Goal: Communication & Community: Answer question/provide support

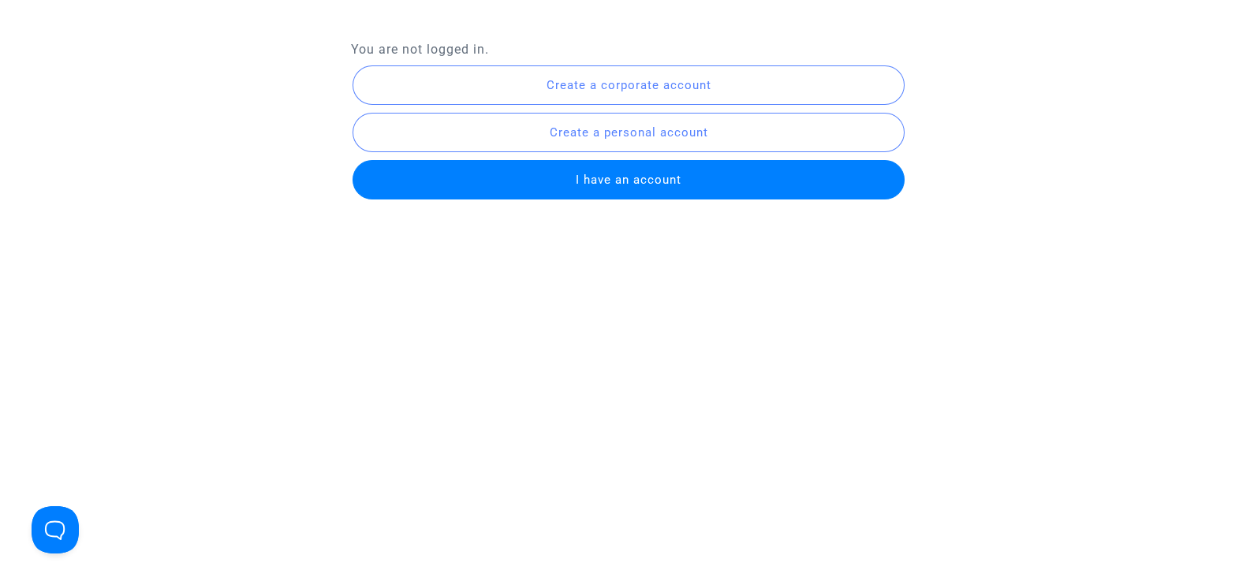
click at [693, 166] on button "I have an account" at bounding box center [629, 179] width 553 height 39
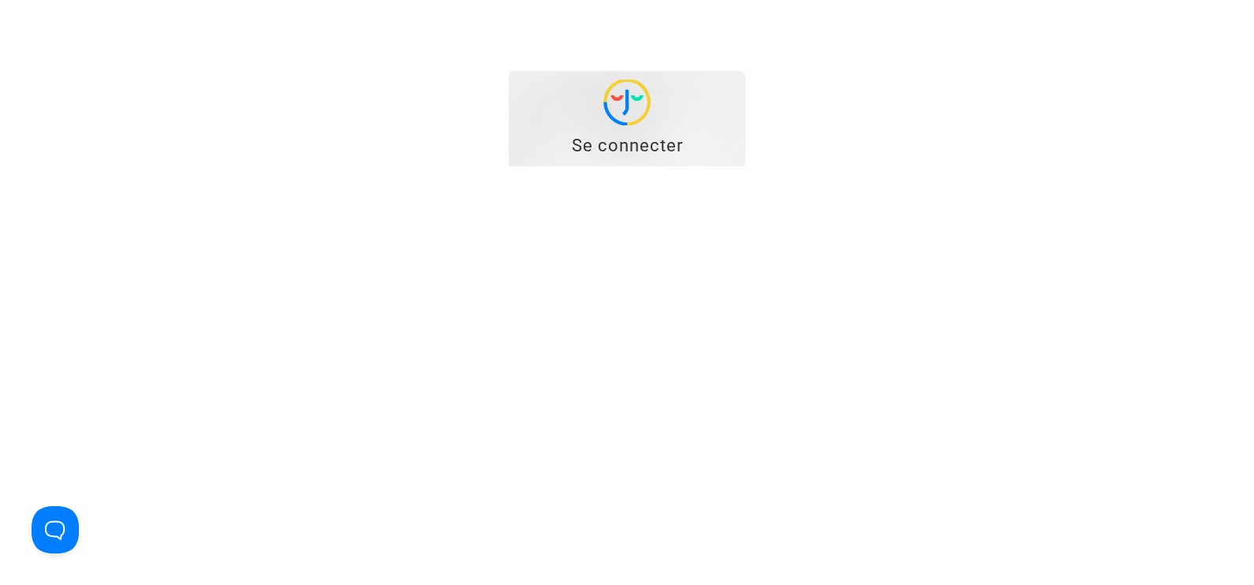
type input "[EMAIL_ADDRESS][DOMAIN_NAME]"
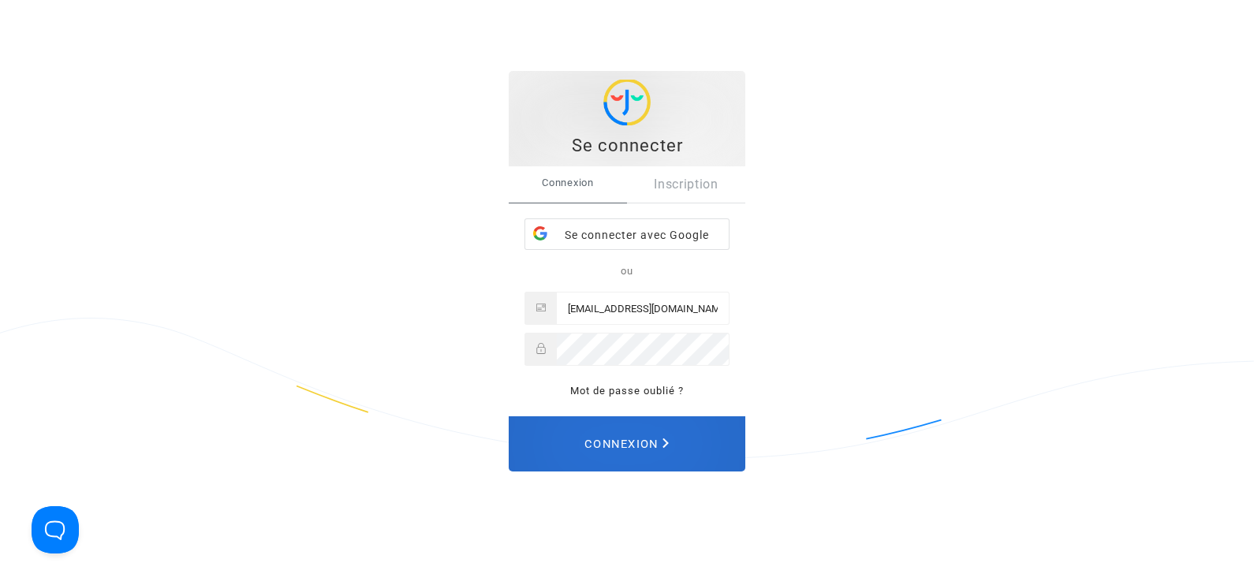
click at [595, 450] on span "Connexion" at bounding box center [627, 444] width 84 height 35
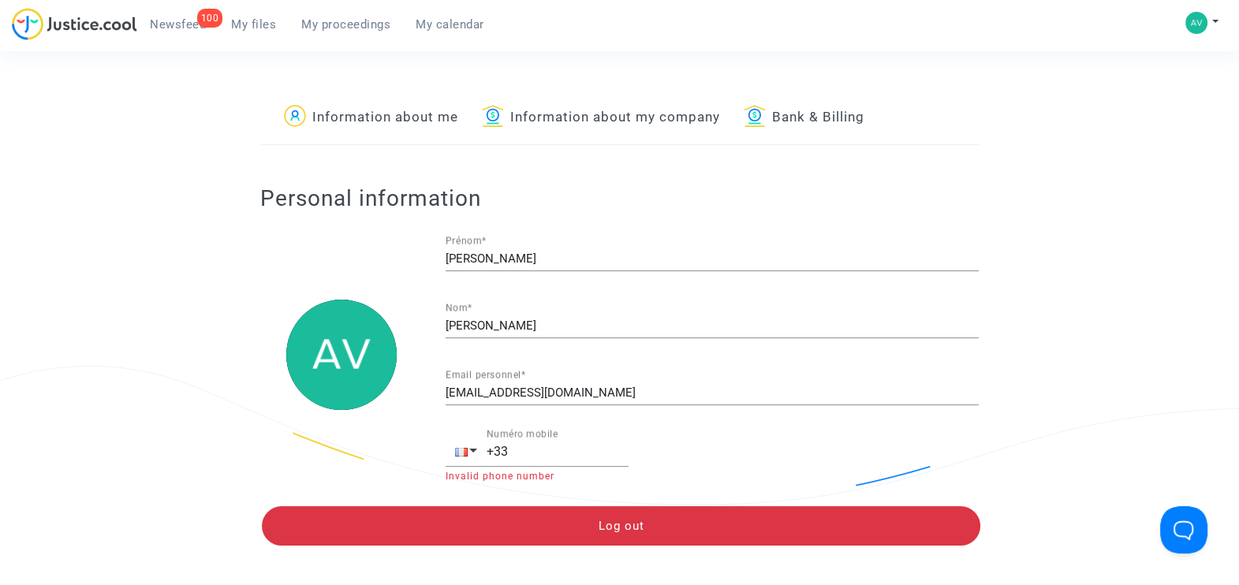
click at [255, 28] on span "My files" at bounding box center [253, 24] width 45 height 14
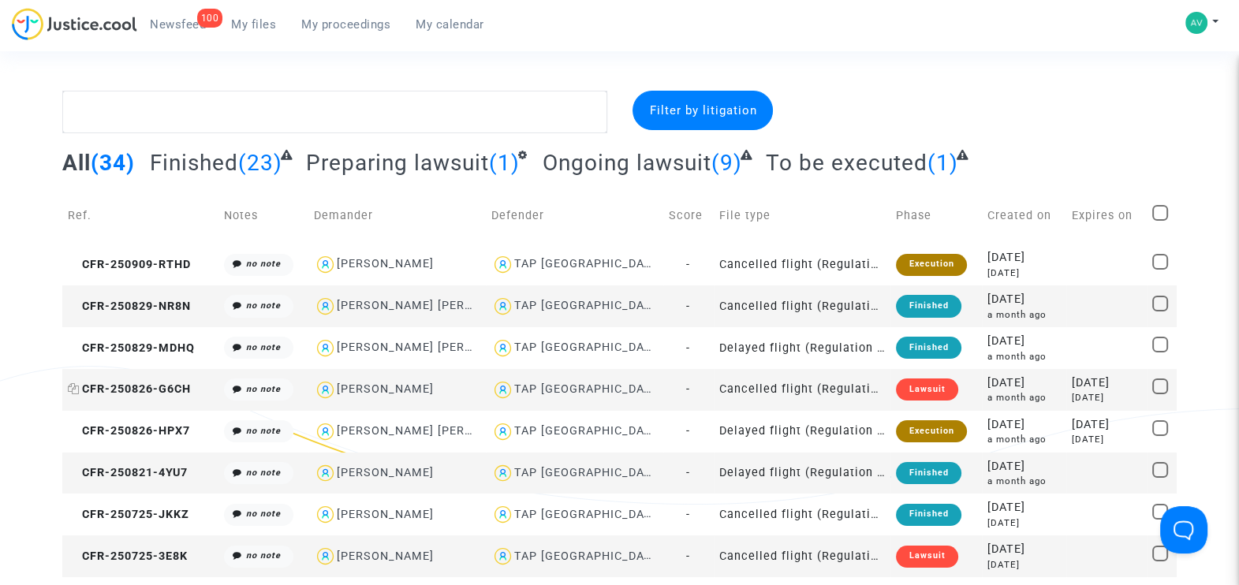
click at [151, 391] on span "CFR-250826-G6CH" at bounding box center [129, 389] width 123 height 13
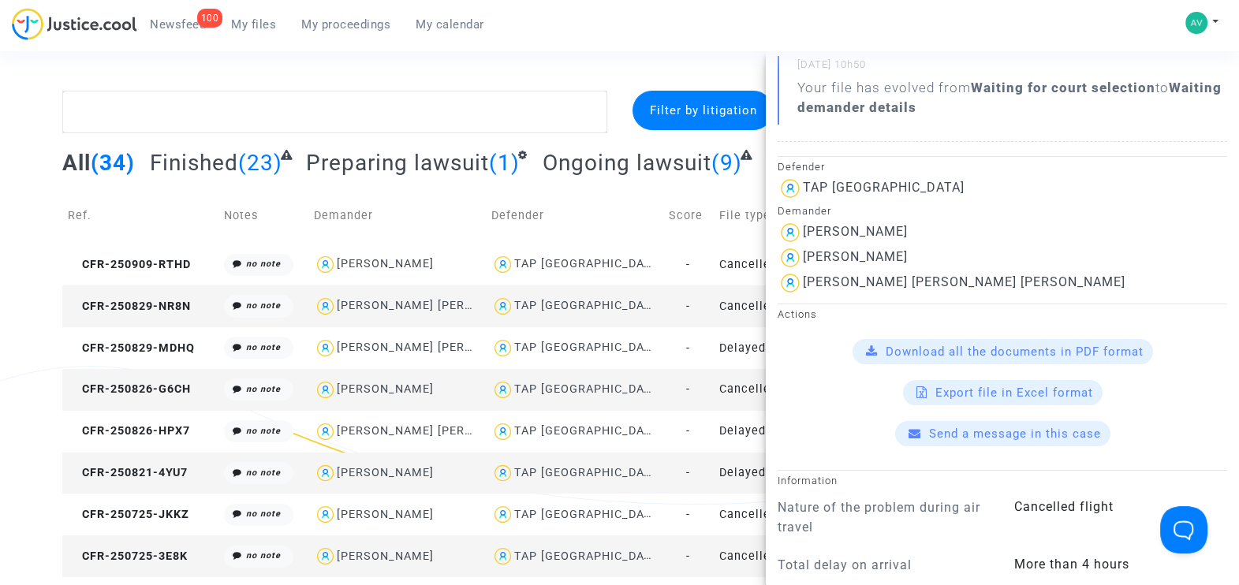
scroll to position [394, 0]
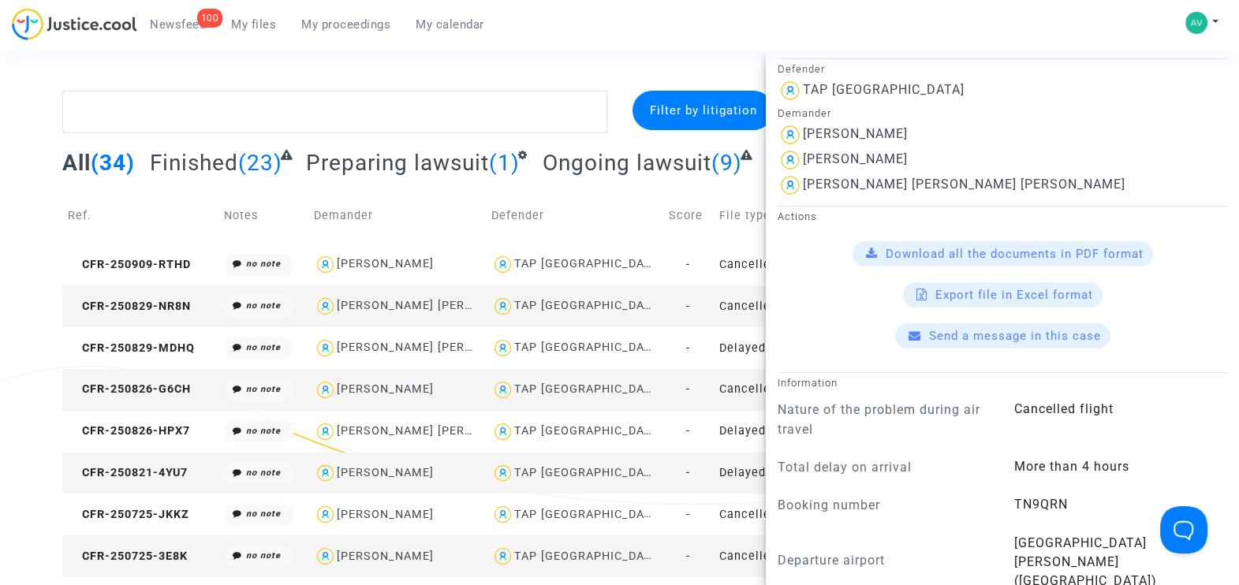
click at [978, 334] on span "Send a message in this case" at bounding box center [1015, 336] width 172 height 14
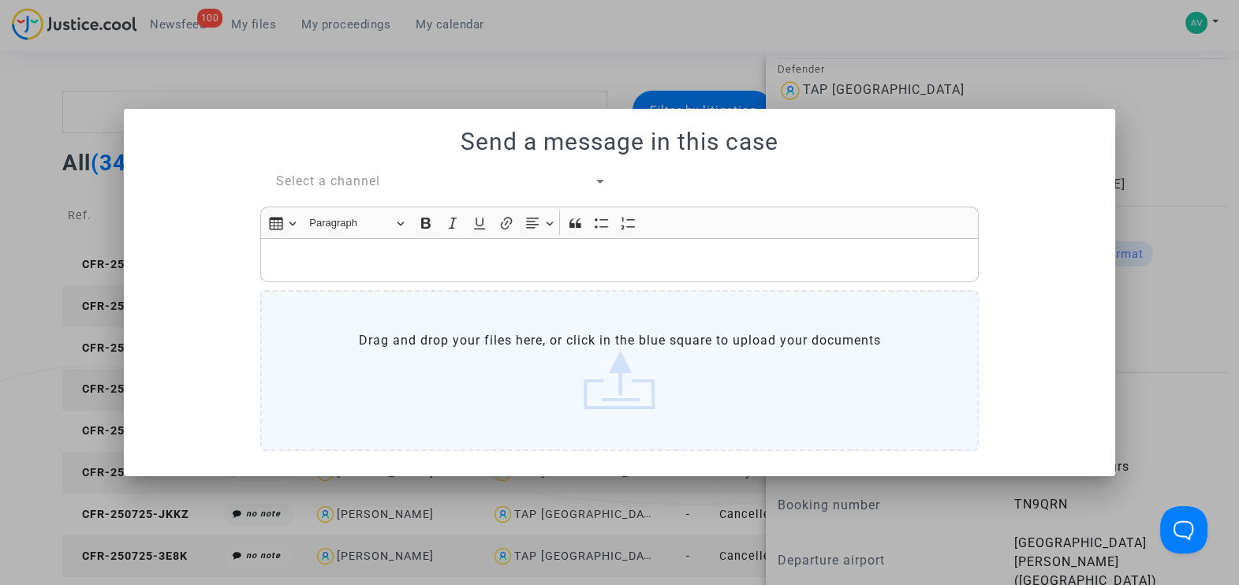
click at [325, 184] on span "Select a channel" at bounding box center [328, 181] width 104 height 15
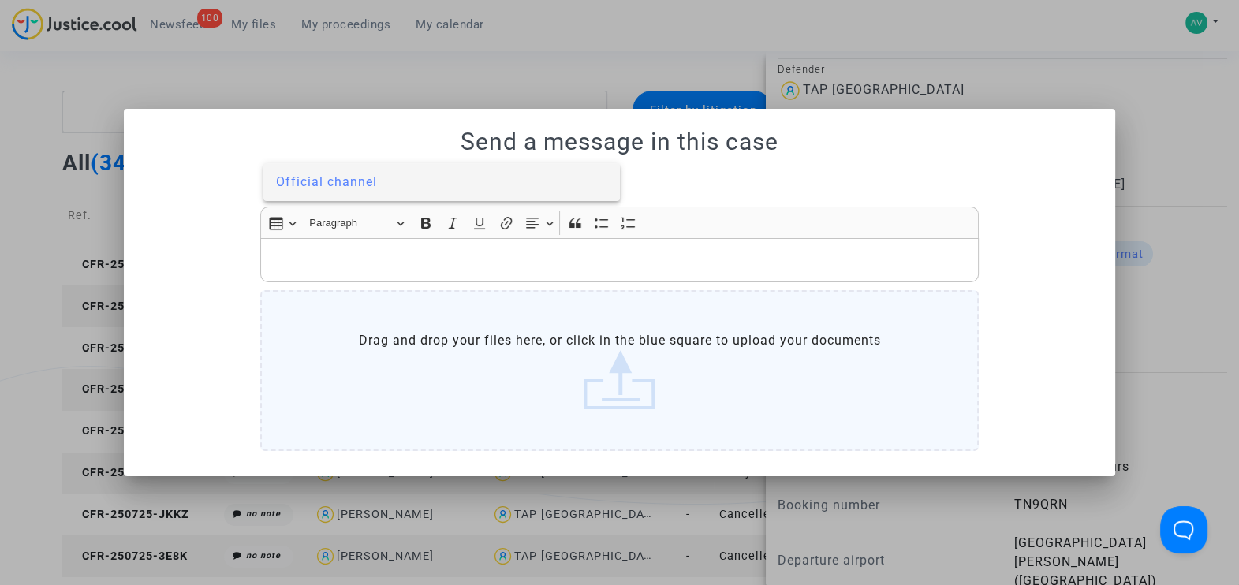
click at [326, 175] on span "Official channel" at bounding box center [326, 181] width 101 height 15
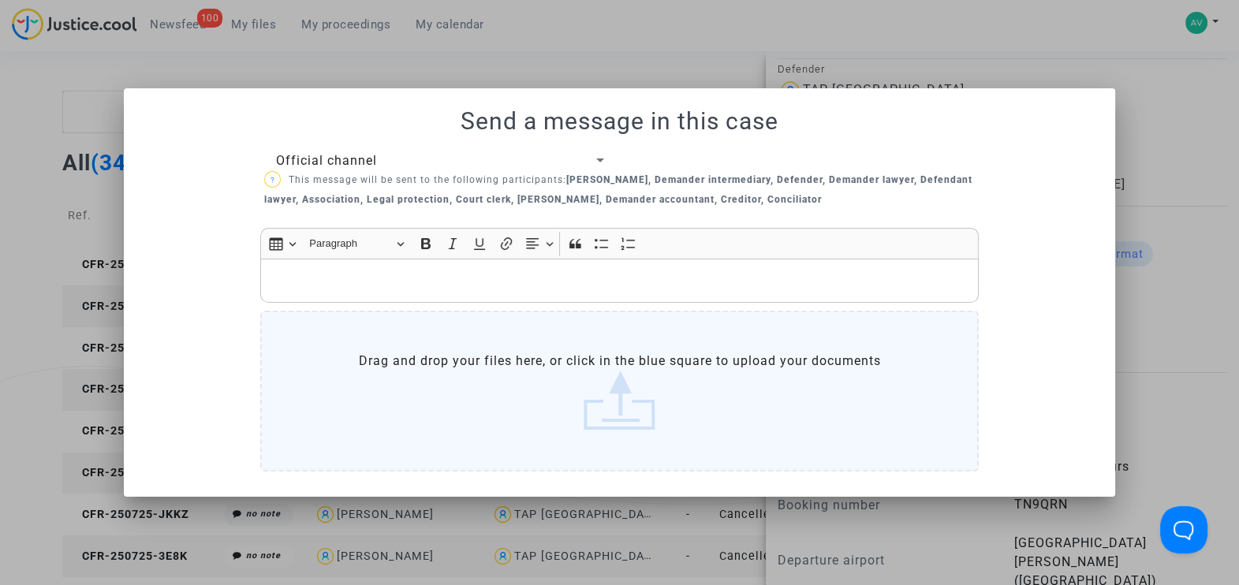
click at [390, 355] on label "Drag and drop your files here, or click in the blue square to upload your docum…" at bounding box center [619, 391] width 719 height 161
click at [0, 0] on input "Drag and drop your files here, or click in the blue square to upload your docum…" at bounding box center [0, 0] width 0 height 0
click at [522, 272] on p "Rich Text Editor, main" at bounding box center [620, 281] width 702 height 20
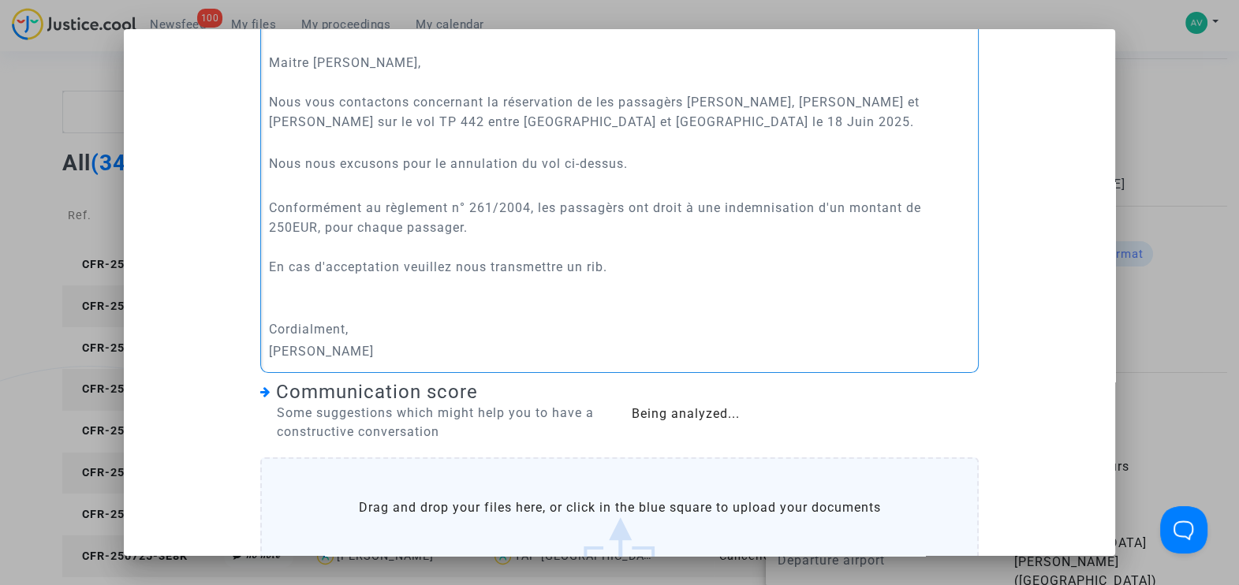
scroll to position [381, 0]
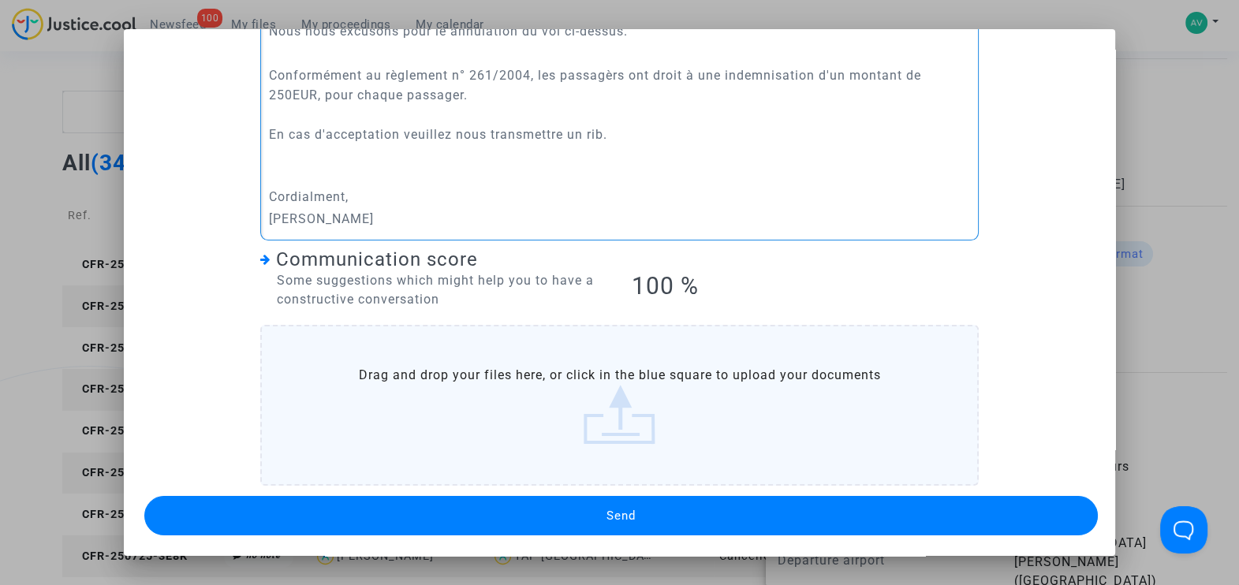
click at [698, 527] on button "Send" at bounding box center [621, 515] width 954 height 39
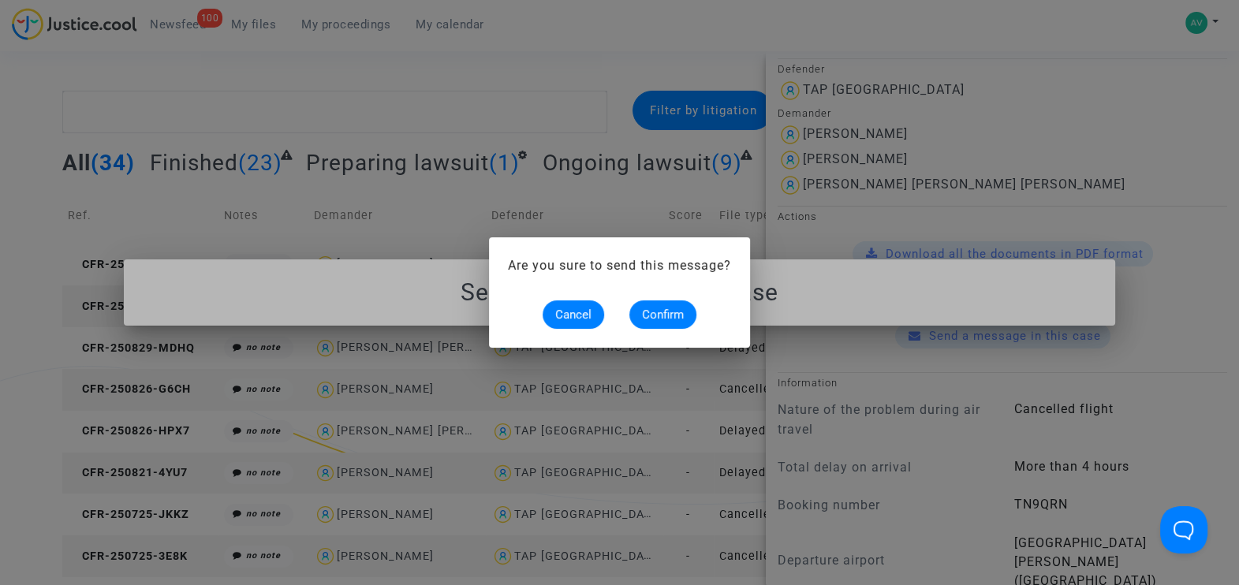
scroll to position [0, 0]
click at [652, 312] on span "Confirm" at bounding box center [663, 315] width 42 height 14
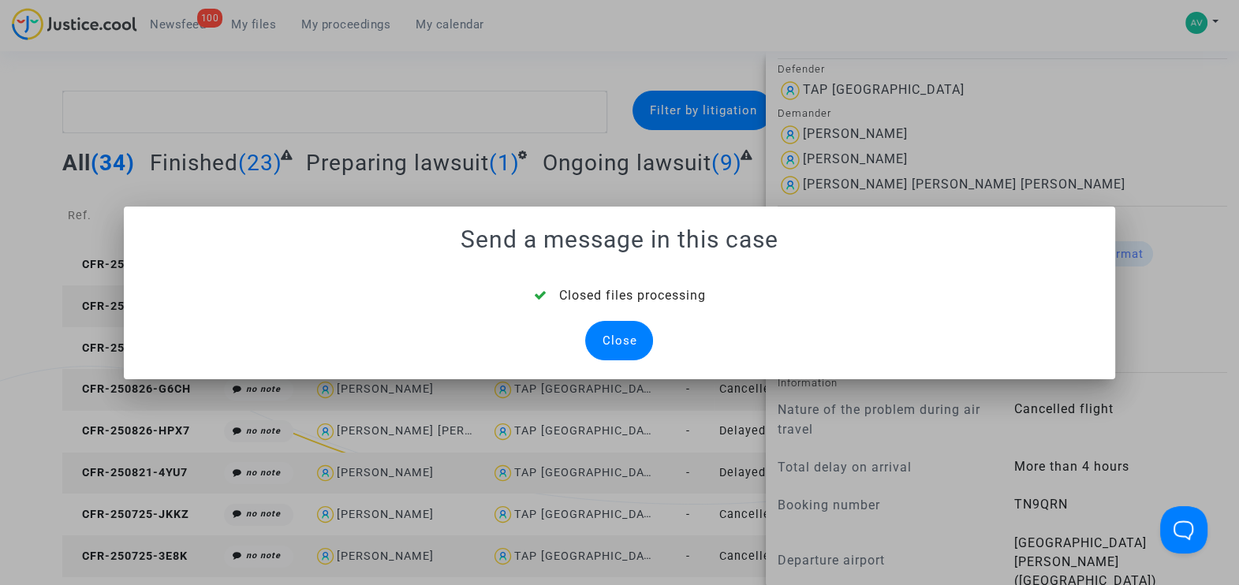
click at [596, 341] on div "Close" at bounding box center [619, 340] width 68 height 39
